Goal: Obtain resource: Obtain resource

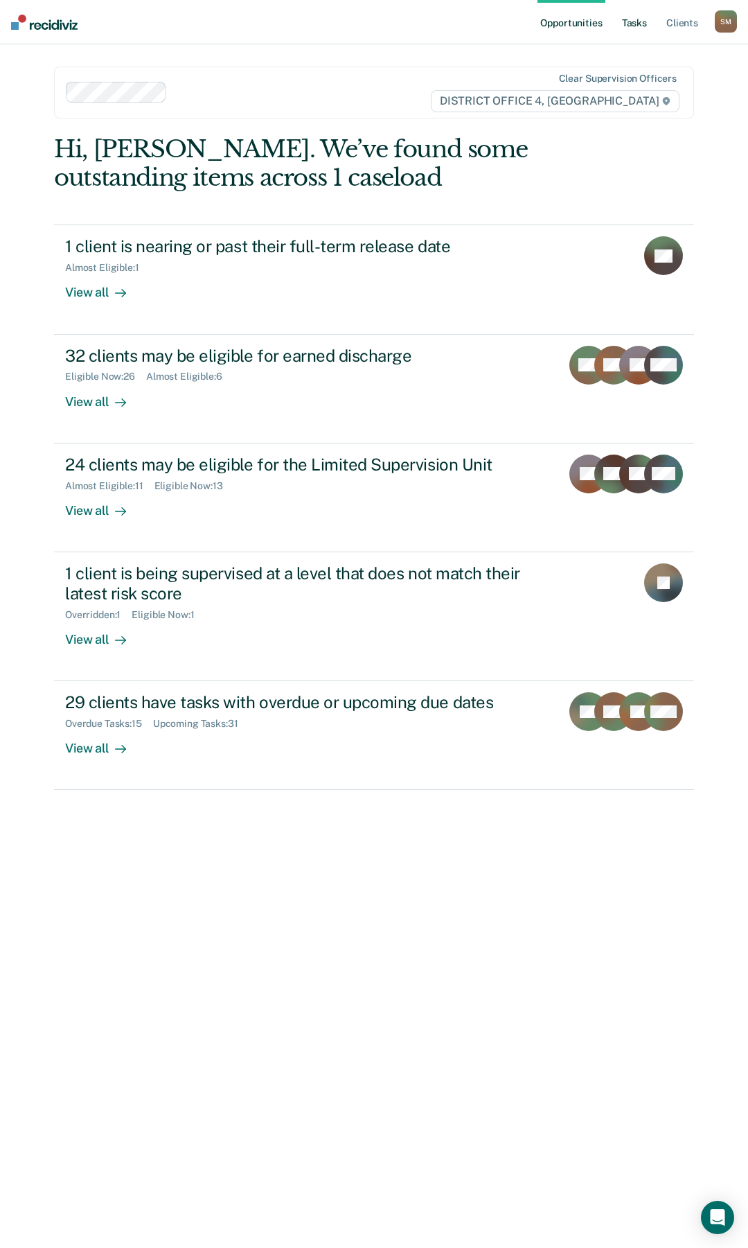
click at [641, 26] on link "Tasks" at bounding box center [634, 22] width 30 height 44
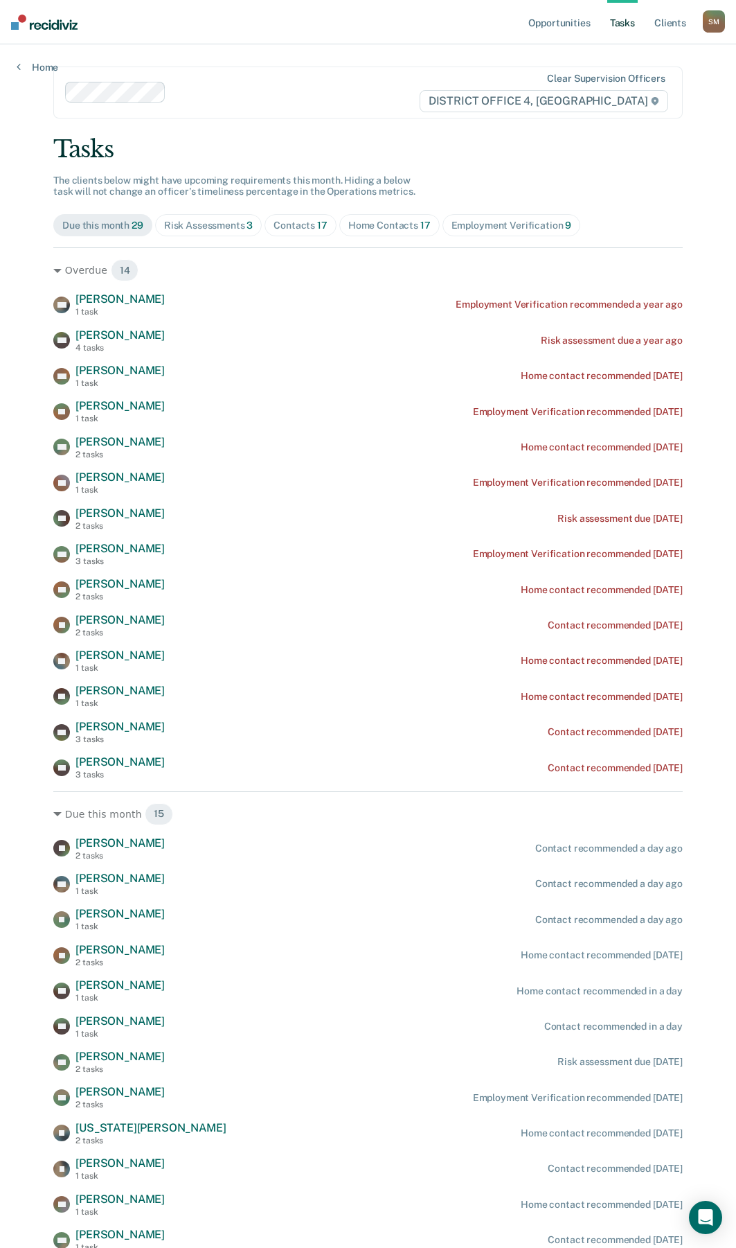
click at [307, 224] on div "Contacts 17" at bounding box center [301, 226] width 54 height 12
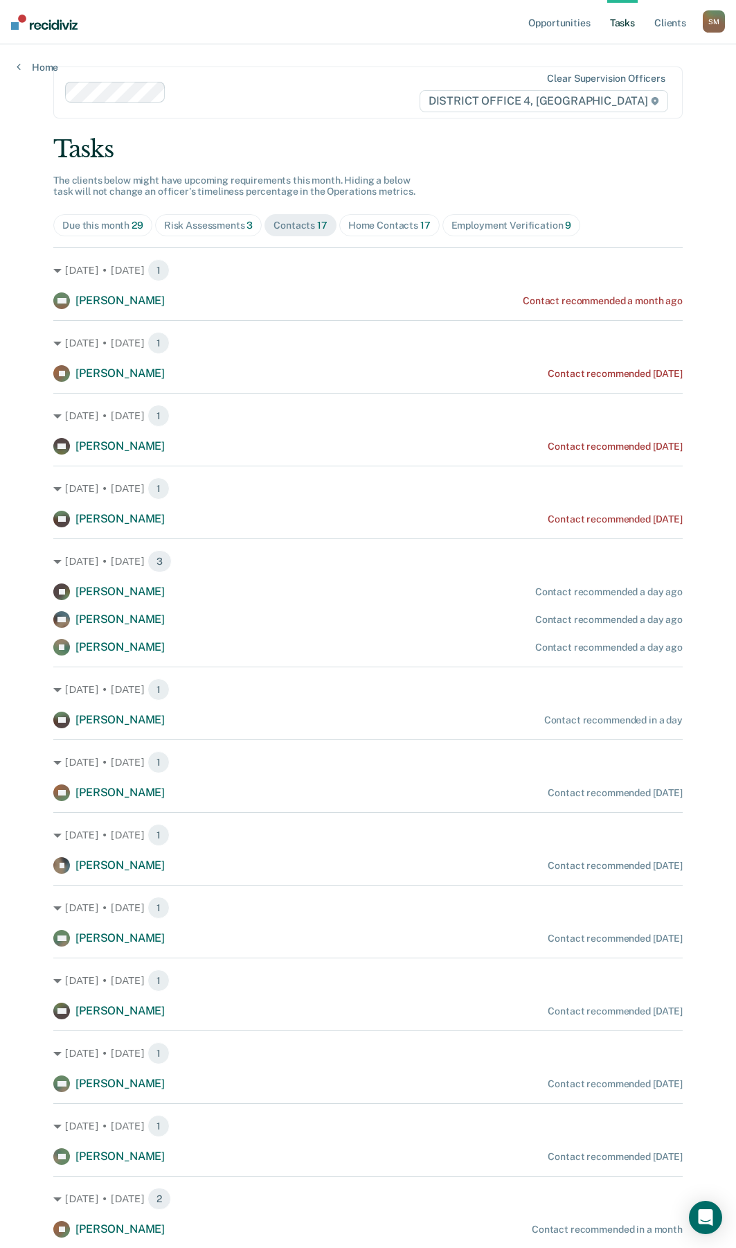
click at [382, 227] on div "Home Contacts 17" at bounding box center [389, 226] width 82 height 12
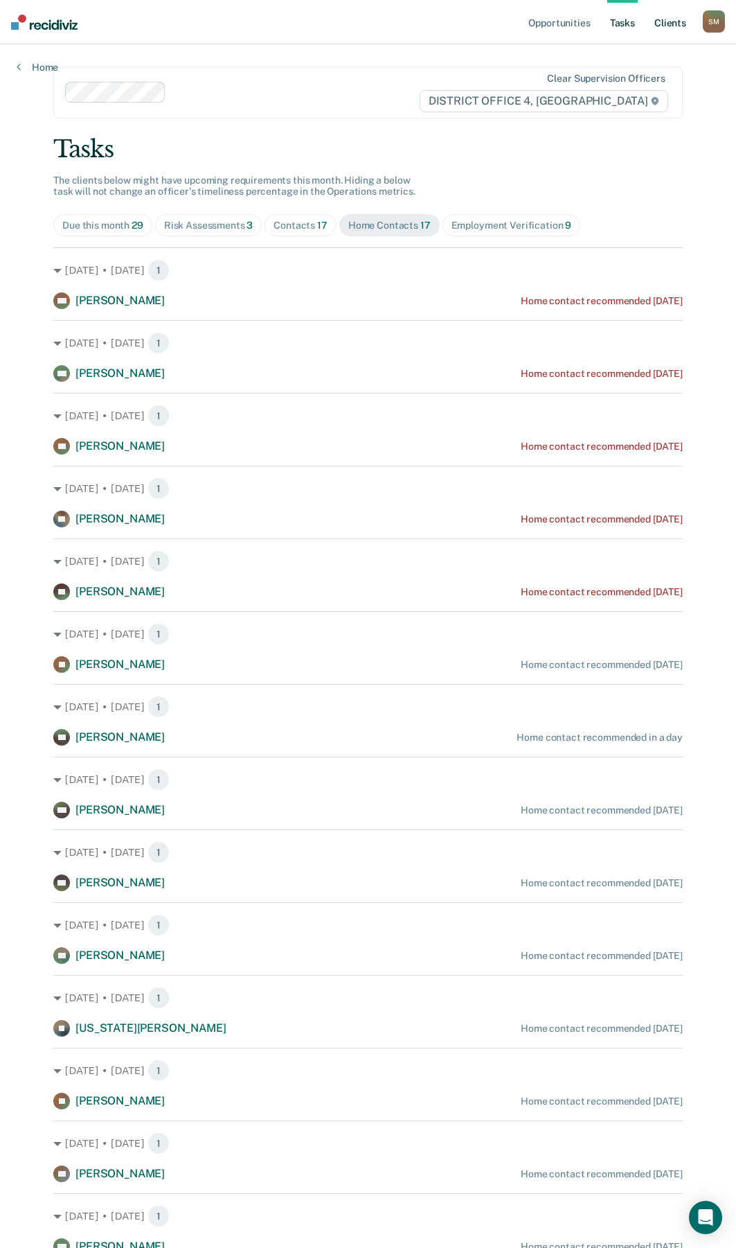
click at [669, 19] on link "Client s" at bounding box center [670, 22] width 37 height 44
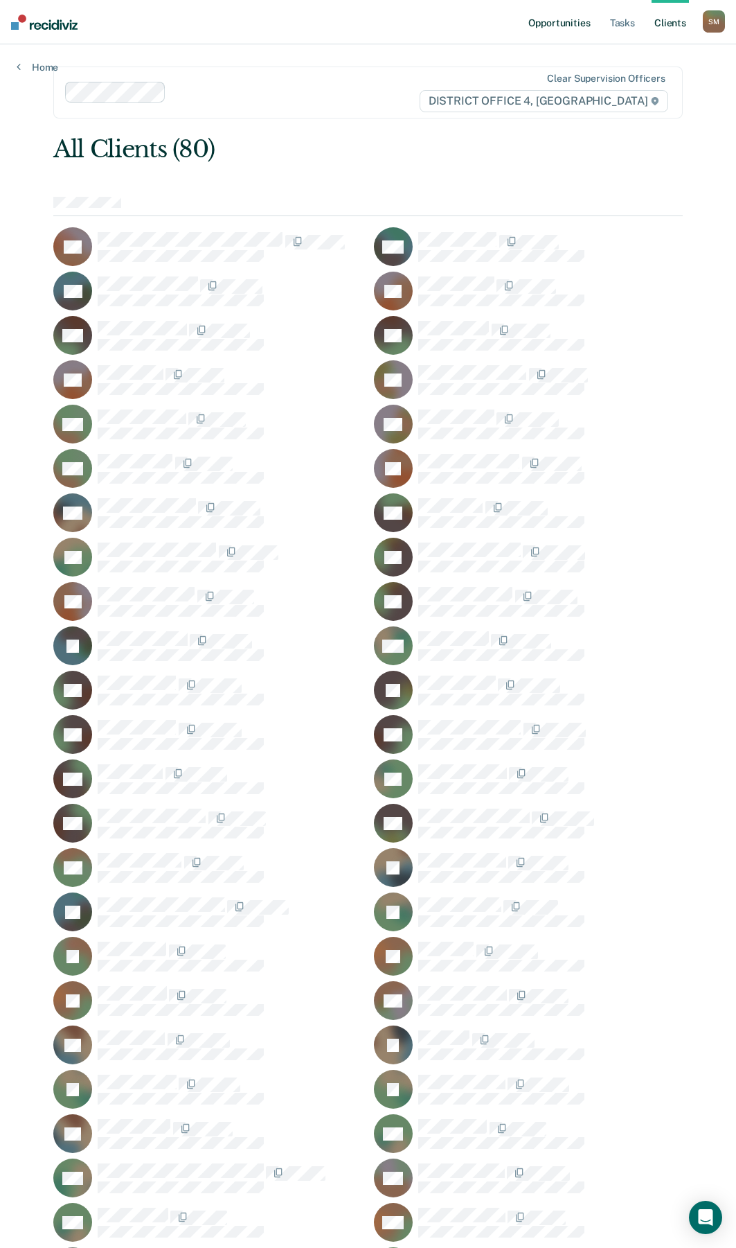
click at [570, 21] on link "Opportunities" at bounding box center [559, 22] width 67 height 44
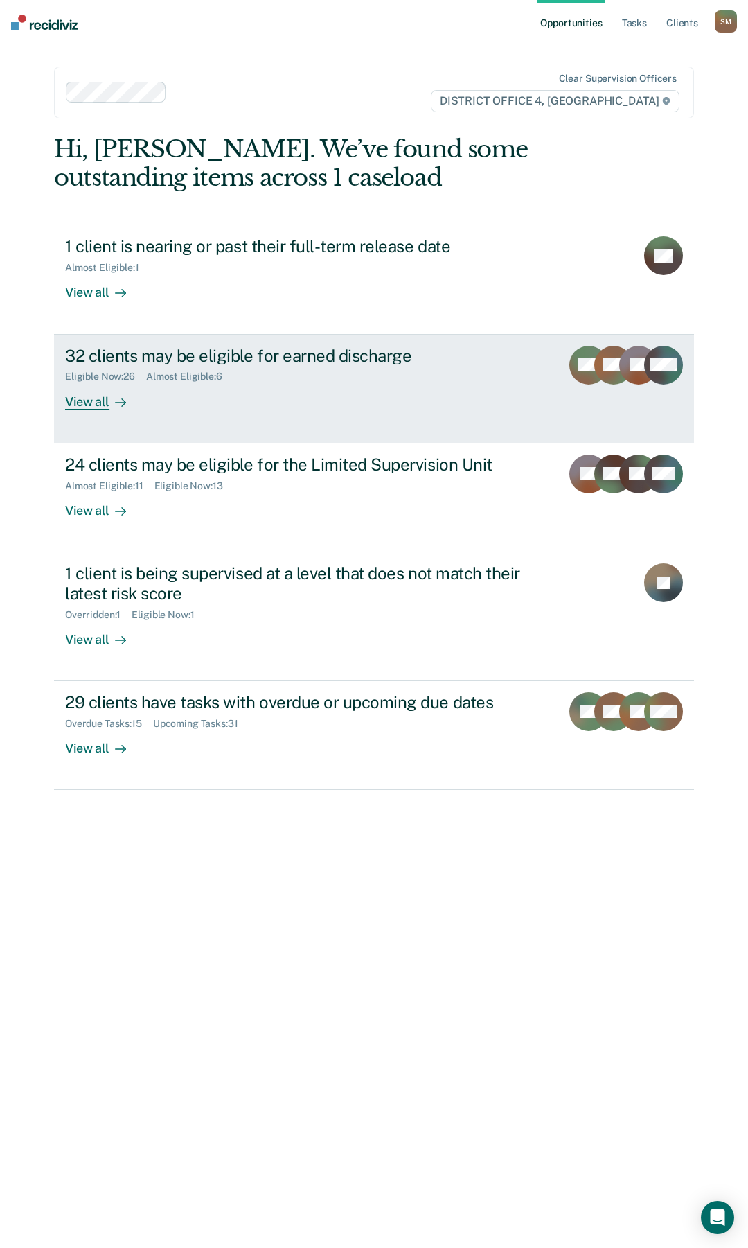
click at [276, 360] on div "32 clients may be eligible for earned discharge" at bounding box center [307, 356] width 485 height 20
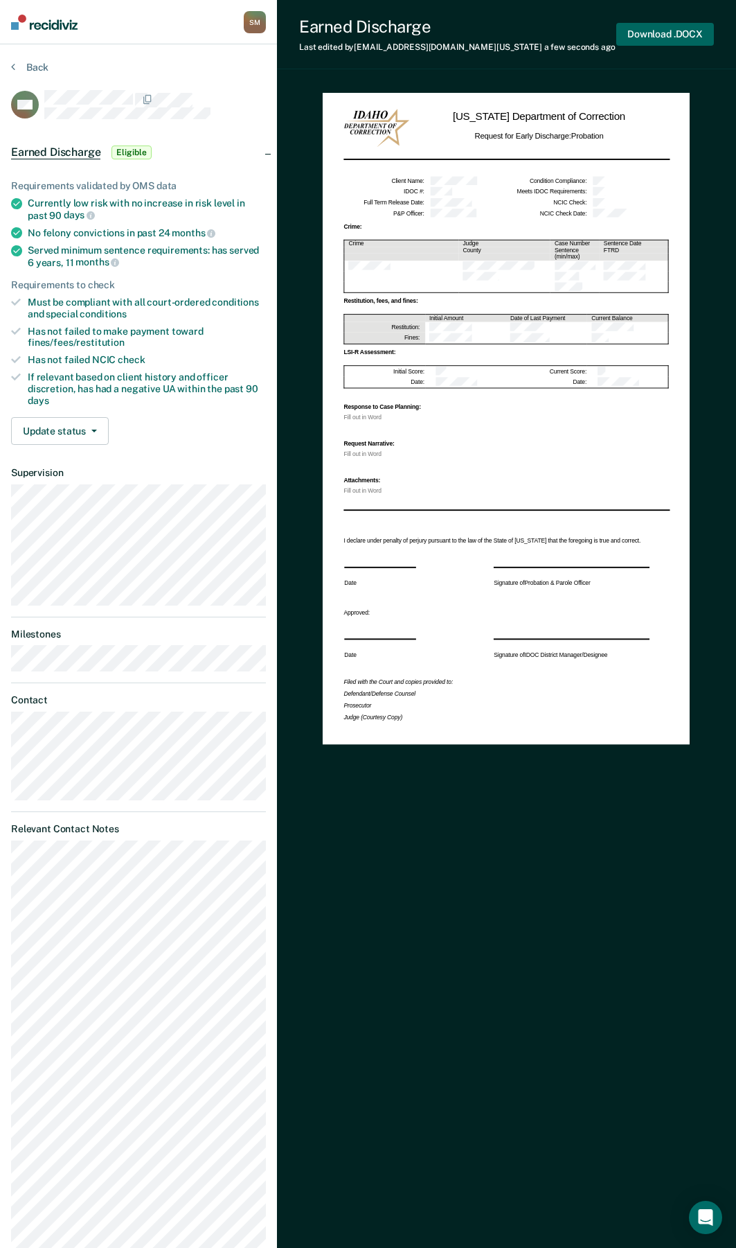
click at [667, 35] on button "Download .DOCX" at bounding box center [666, 34] width 98 height 23
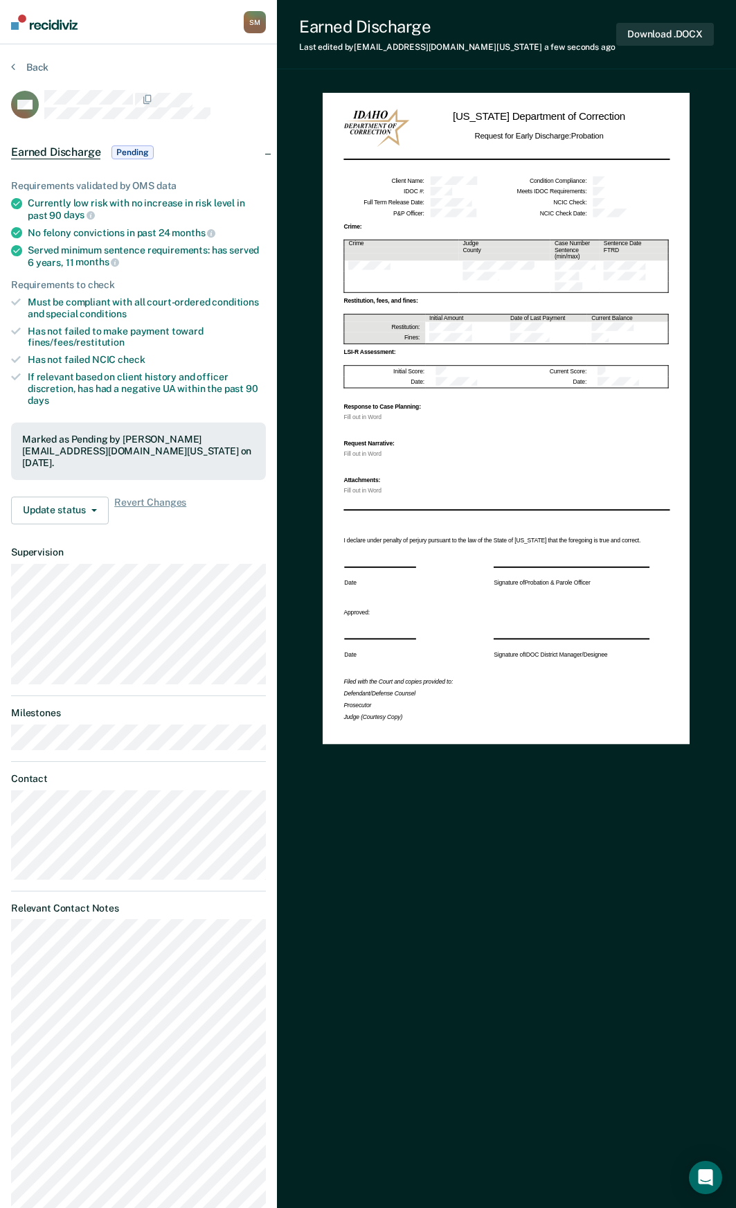
click at [238, 67] on div "Back" at bounding box center [138, 75] width 255 height 29
click at [27, 66] on button "Back" at bounding box center [29, 67] width 37 height 12
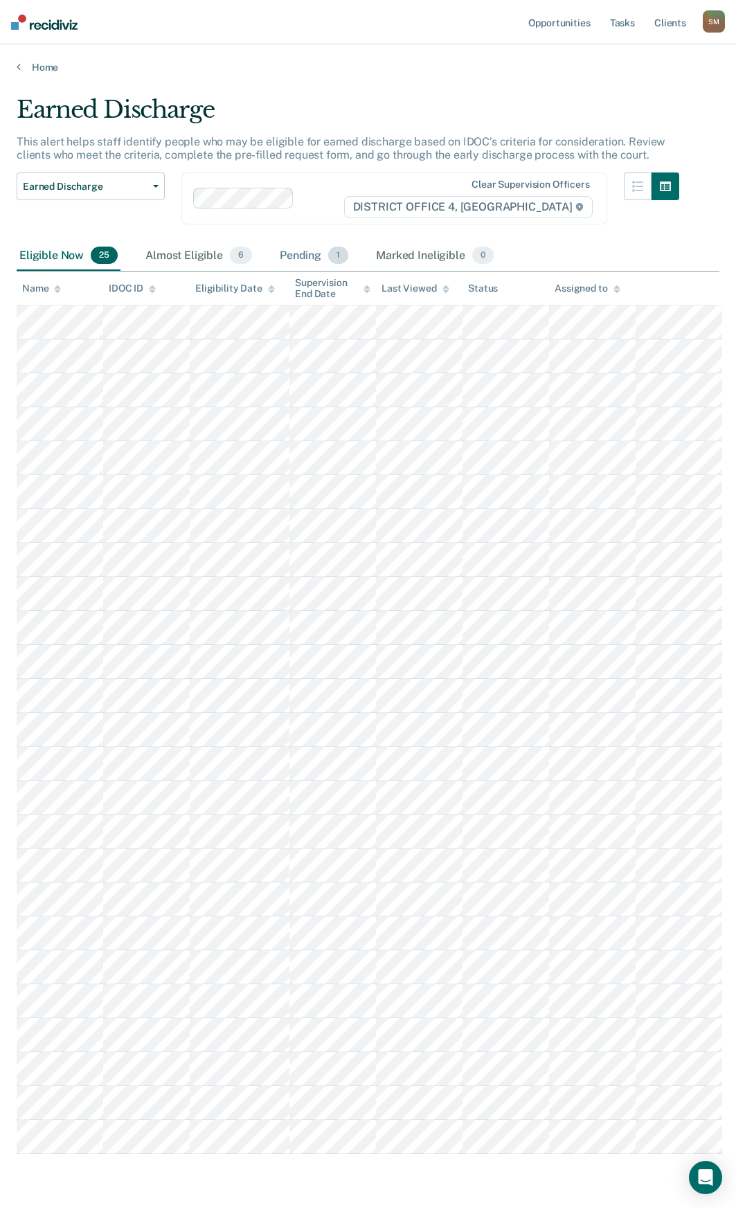
click at [310, 253] on div "Pending 1" at bounding box center [314, 256] width 74 height 30
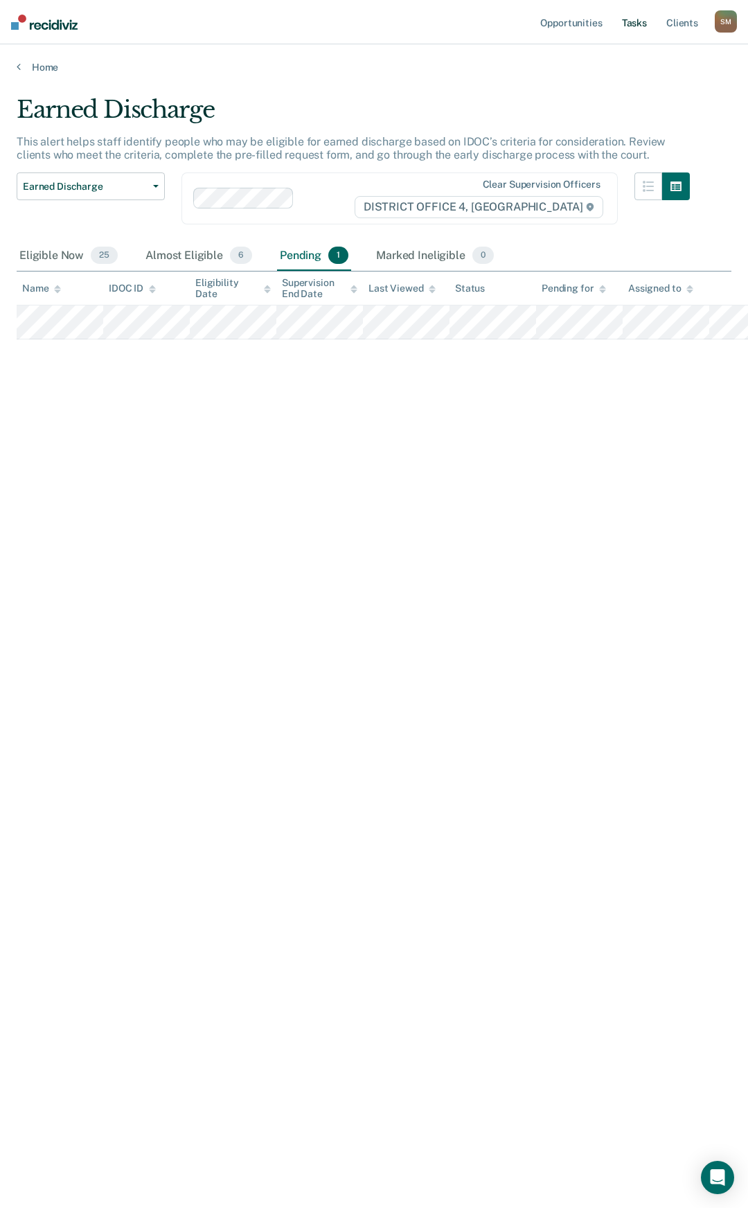
click at [639, 23] on link "Tasks" at bounding box center [634, 22] width 30 height 44
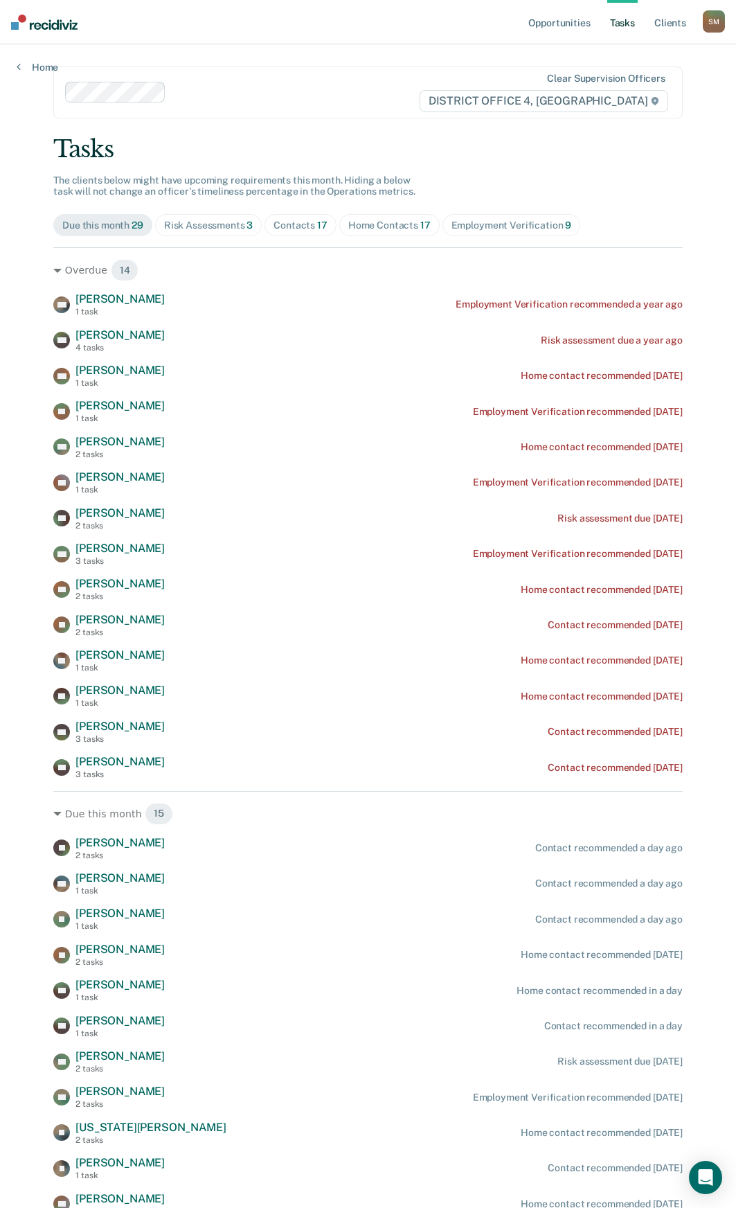
click at [370, 224] on div "Home Contacts 17" at bounding box center [389, 226] width 82 height 12
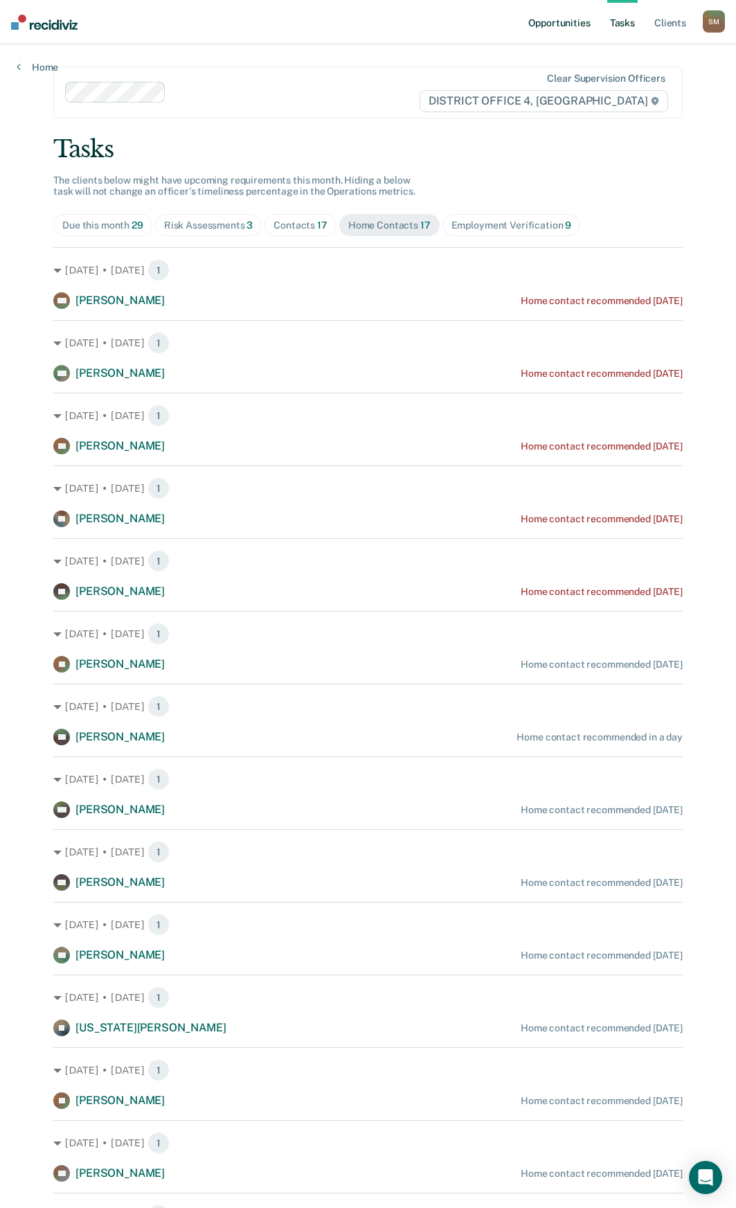
click at [558, 19] on link "Opportunities" at bounding box center [559, 22] width 67 height 44
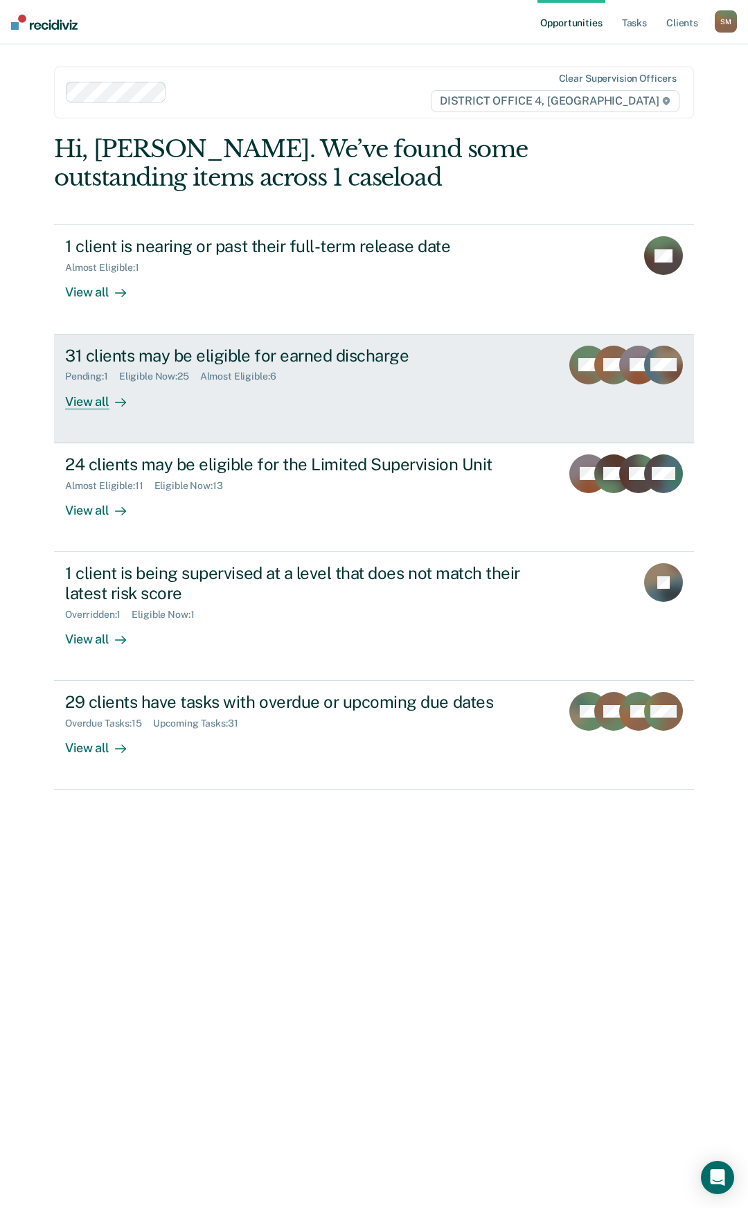
click at [254, 351] on div "31 clients may be eligible for earned discharge" at bounding box center [307, 356] width 485 height 20
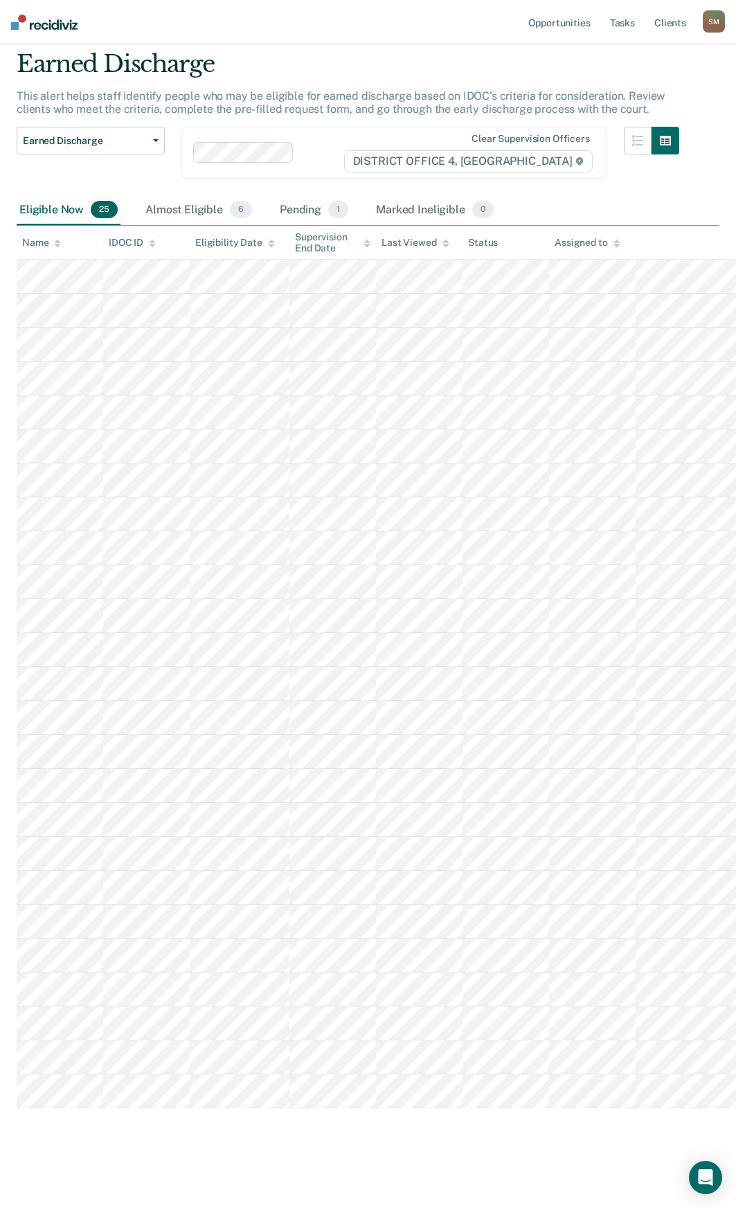
scroll to position [65, 0]
click at [620, 23] on link "Tasks" at bounding box center [623, 22] width 30 height 44
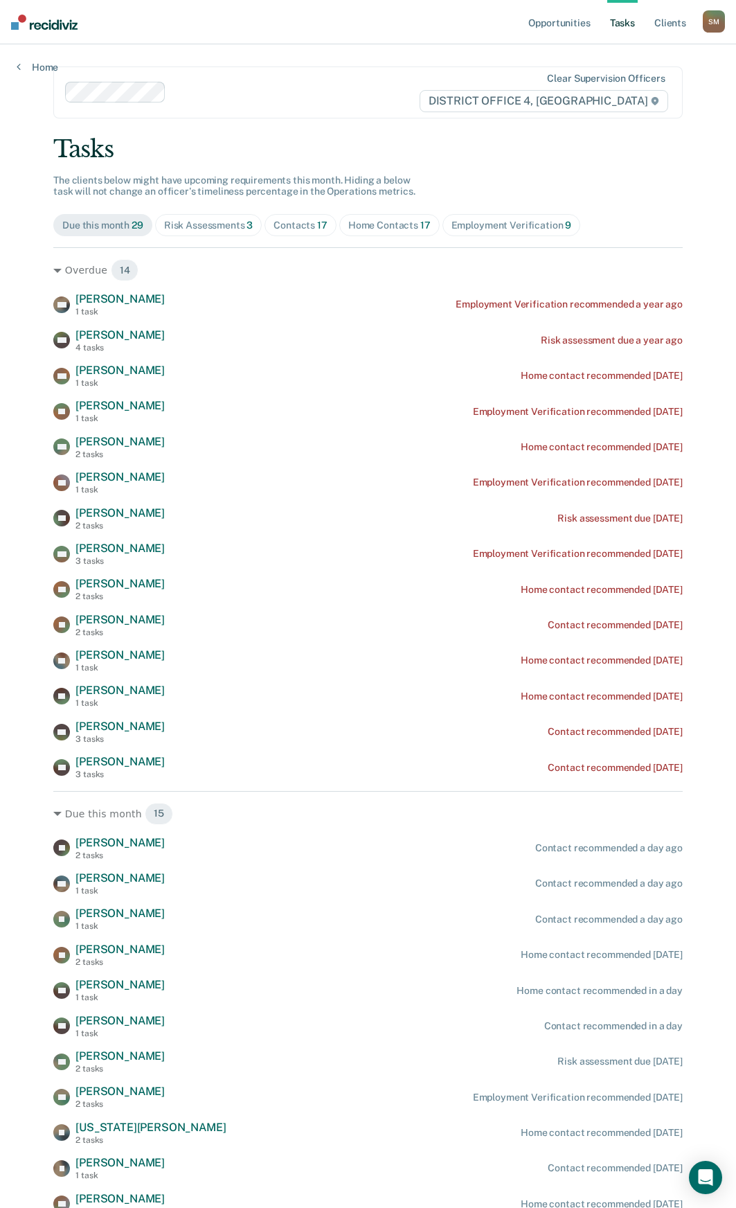
click at [292, 227] on div "Contacts 17" at bounding box center [301, 226] width 54 height 12
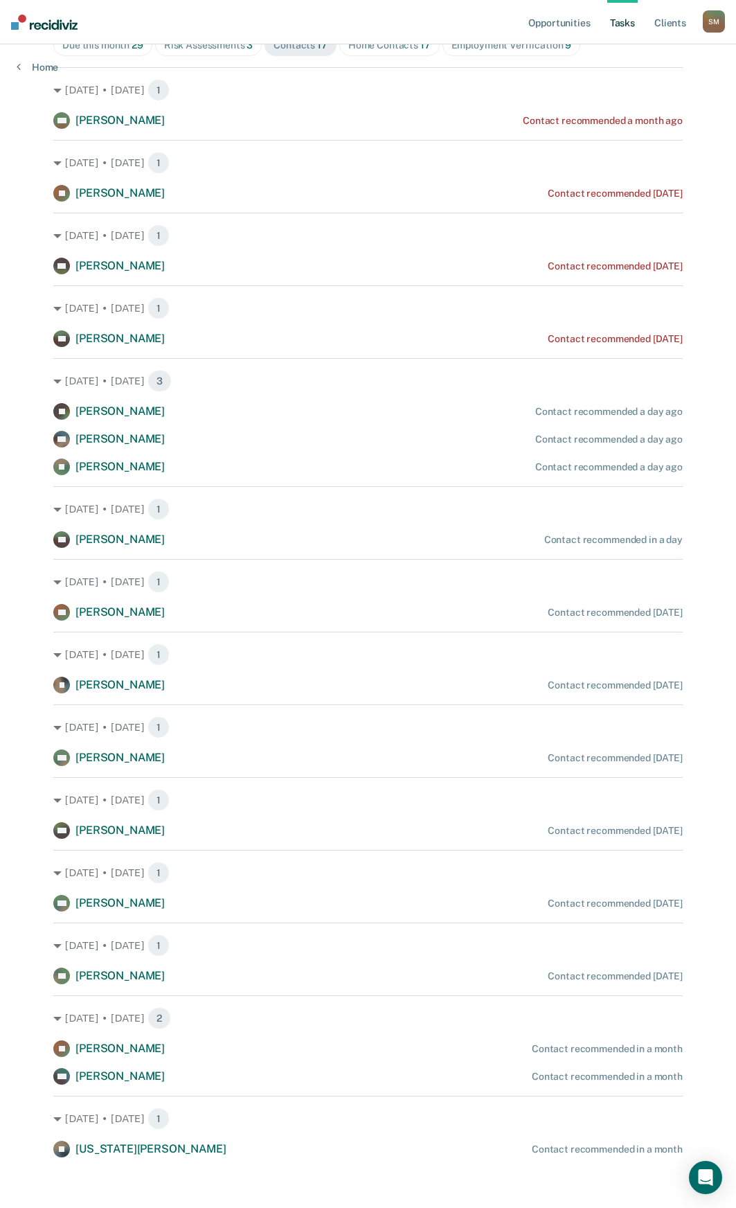
scroll to position [185, 0]
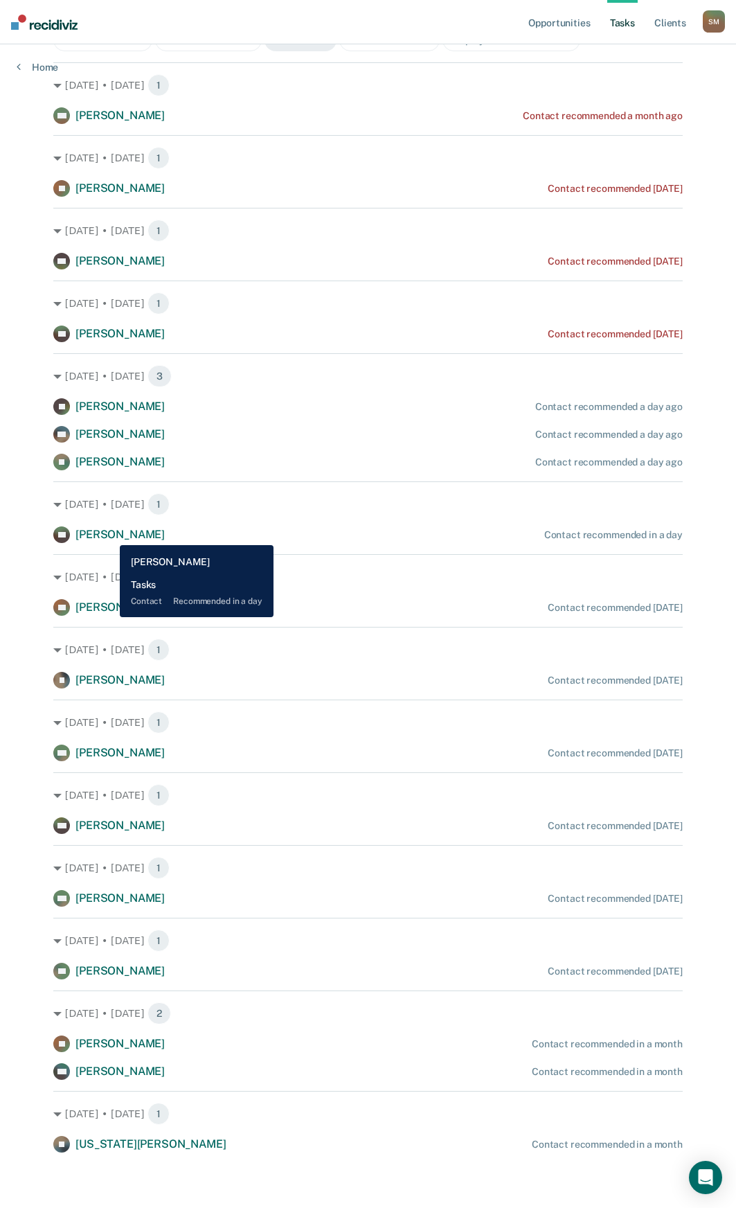
click at [109, 535] on span "[PERSON_NAME]" at bounding box center [120, 534] width 89 height 13
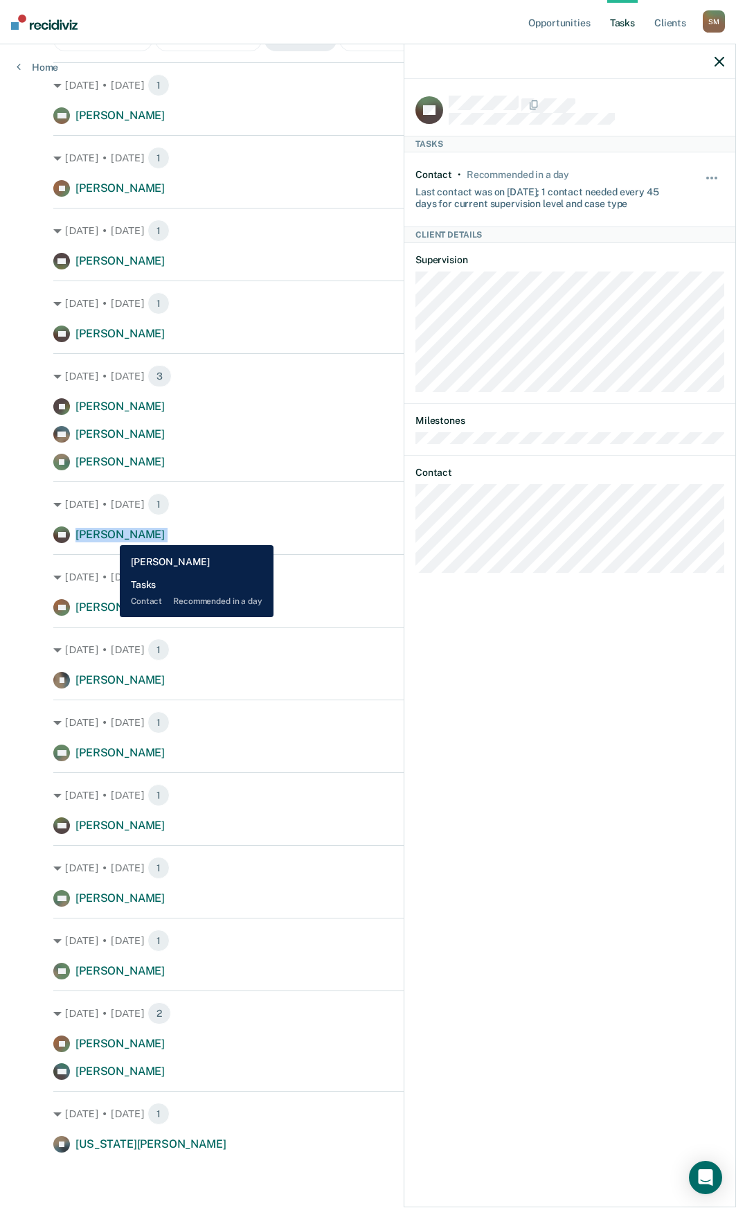
click at [109, 535] on span "[PERSON_NAME]" at bounding box center [120, 534] width 89 height 13
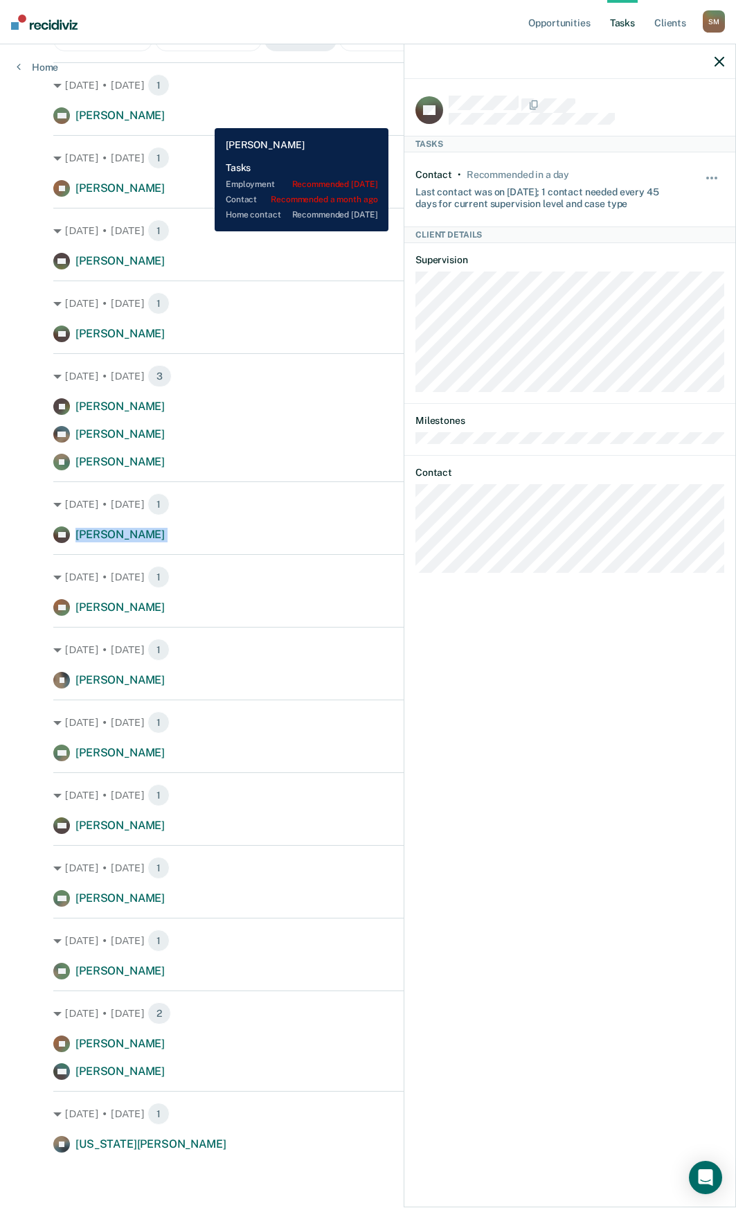
scroll to position [0, 0]
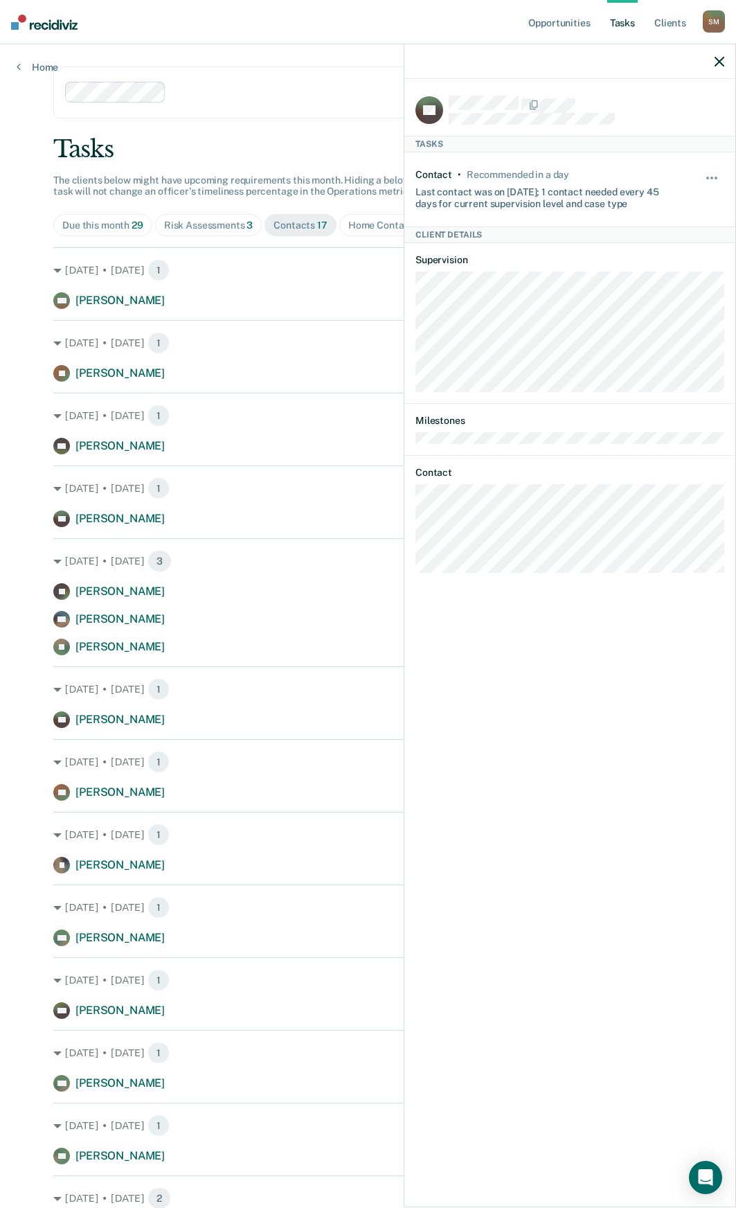
click at [355, 223] on div "Home Contacts 17" at bounding box center [389, 226] width 82 height 12
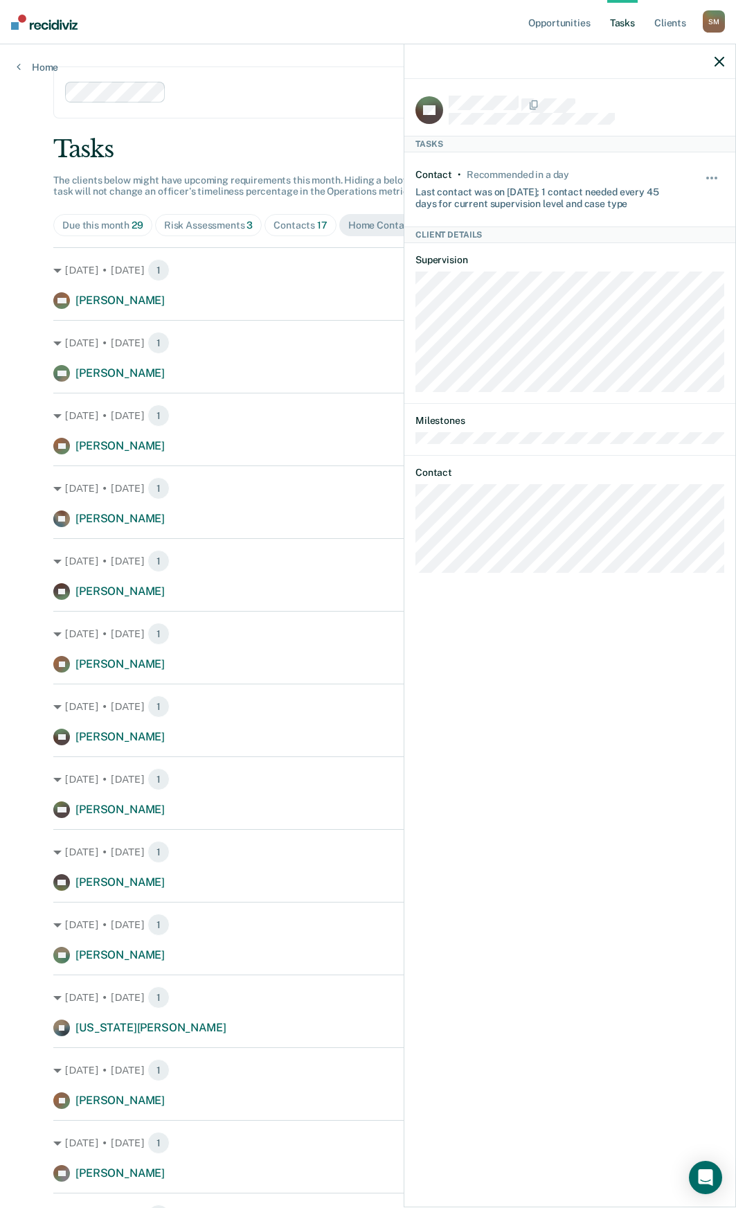
click at [719, 62] on icon "button" at bounding box center [720, 62] width 10 height 10
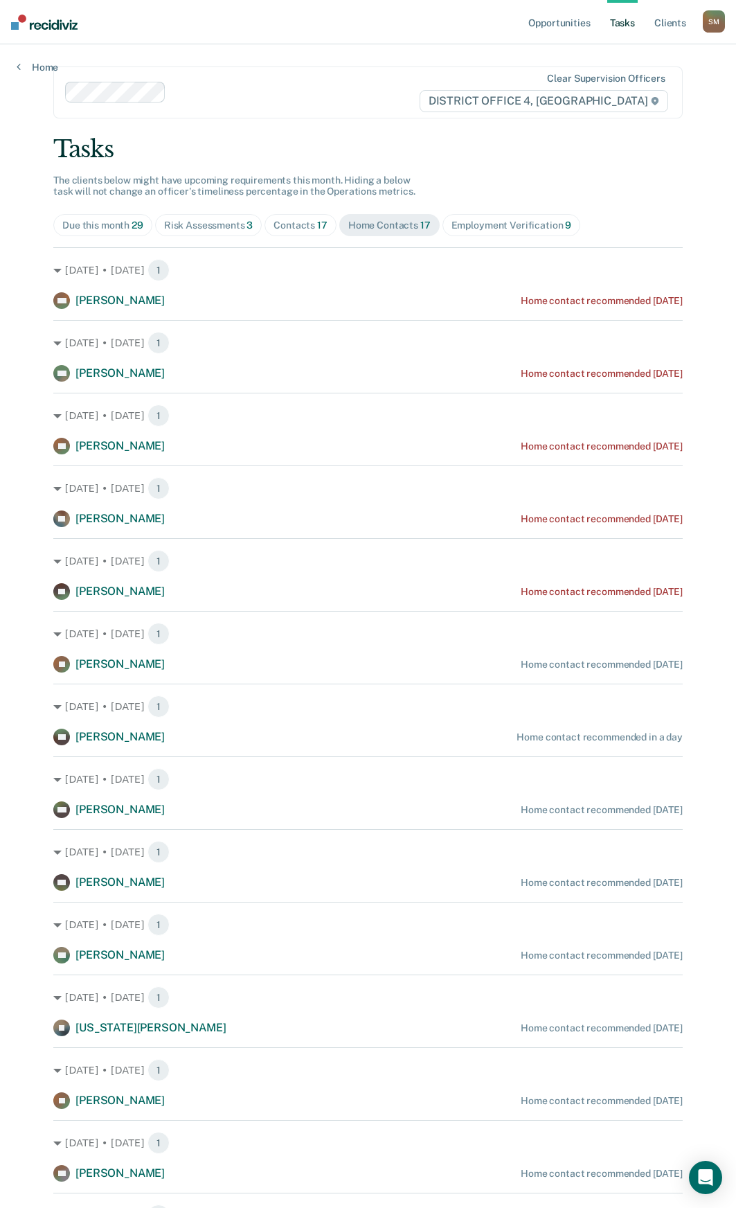
click at [292, 224] on div "Contacts 17" at bounding box center [301, 226] width 54 height 12
